Goal: Information Seeking & Learning: Learn about a topic

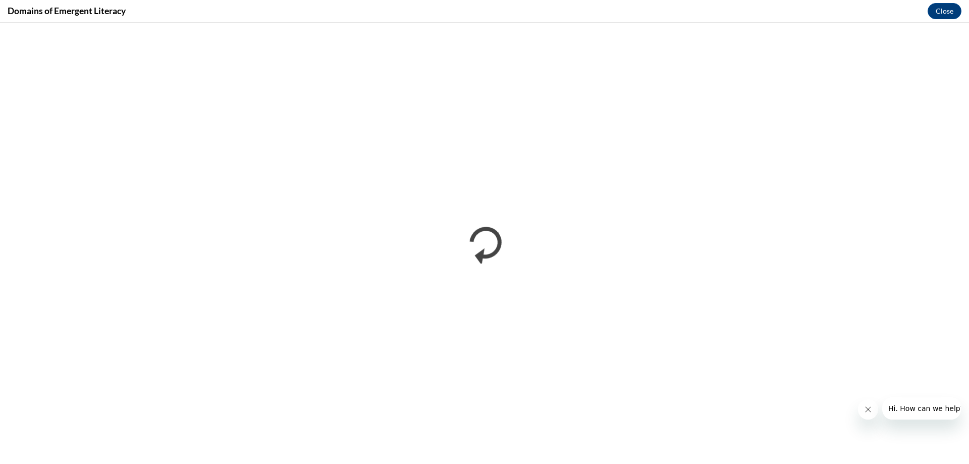
scroll to position [252, 0]
